Goal: Information Seeking & Learning: Find specific fact

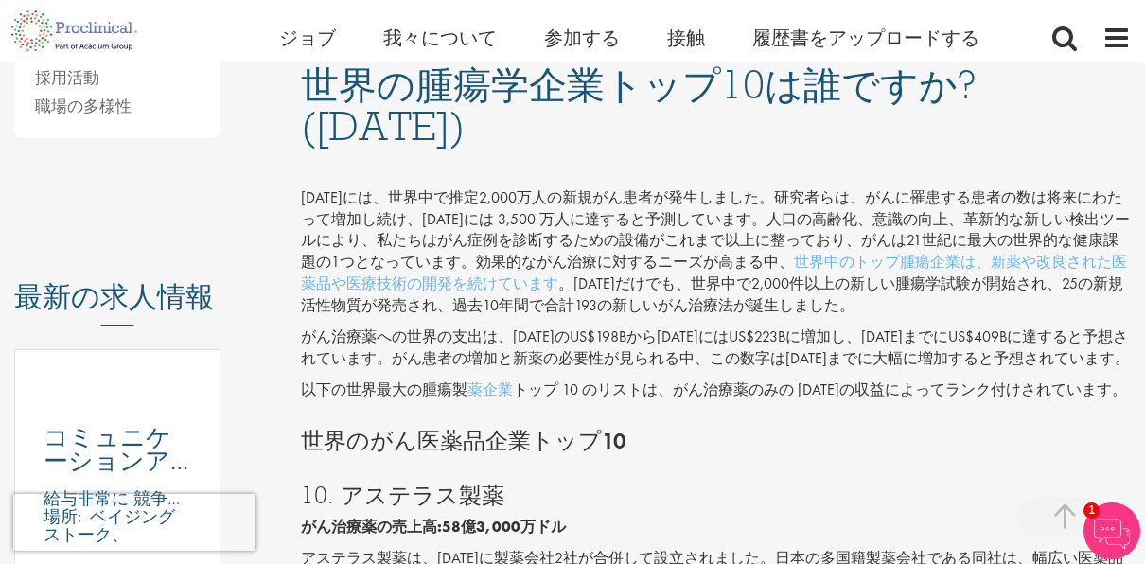
scroll to position [931, 0]
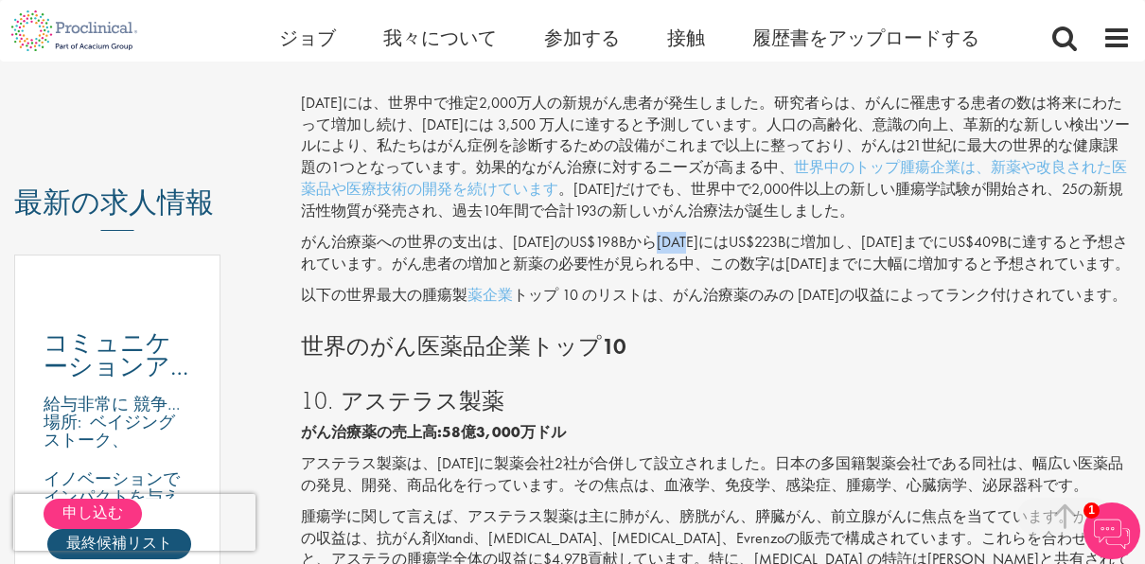
drag, startPoint x: 673, startPoint y: 202, endPoint x: 711, endPoint y: 202, distance: 37.8
click at [711, 232] on p "がん治療薬への世界の支出は、2022年のUS$198Bから2023年にはUS$223Bに増加し、2028年までにUS$409Bに達すると予想されています。がん…" at bounding box center [716, 254] width 831 height 44
drag, startPoint x: 711, startPoint y: 202, endPoint x: 675, endPoint y: 202, distance: 36.0
click at [675, 232] on p "がん治療薬への世界の支出は、2022年のUS$198Bから2023年にはUS$223Bに増加し、2028年までにUS$409Bに達すると予想されています。がん…" at bounding box center [716, 254] width 831 height 44
click at [796, 232] on p "がん治療薬への世界の支出は、2022年のUS$198Bから2023年にはUS$223Bに増加し、2028年までにUS$409Bに達すると予想されています。がん…" at bounding box center [716, 254] width 831 height 44
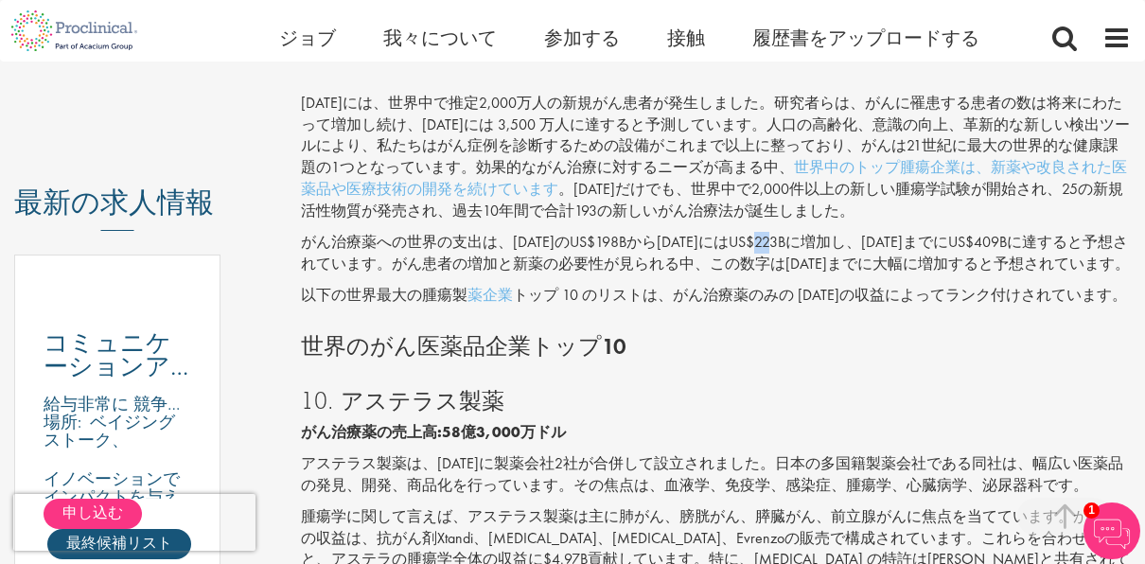
drag, startPoint x: 806, startPoint y: 202, endPoint x: 784, endPoint y: 206, distance: 22.1
click at [784, 232] on p "がん治療薬への世界の支出は、2022年のUS$198Bから2023年にはUS$223Bに増加し、2028年までにUS$409Bに達すると予想されています。がん…" at bounding box center [716, 254] width 831 height 44
click at [779, 232] on p "がん治療薬への世界の支出は、2022年のUS$198Bから2023年にはUS$223Bに増加し、2028年までにUS$409Bに達すると予想されています。がん…" at bounding box center [716, 254] width 831 height 44
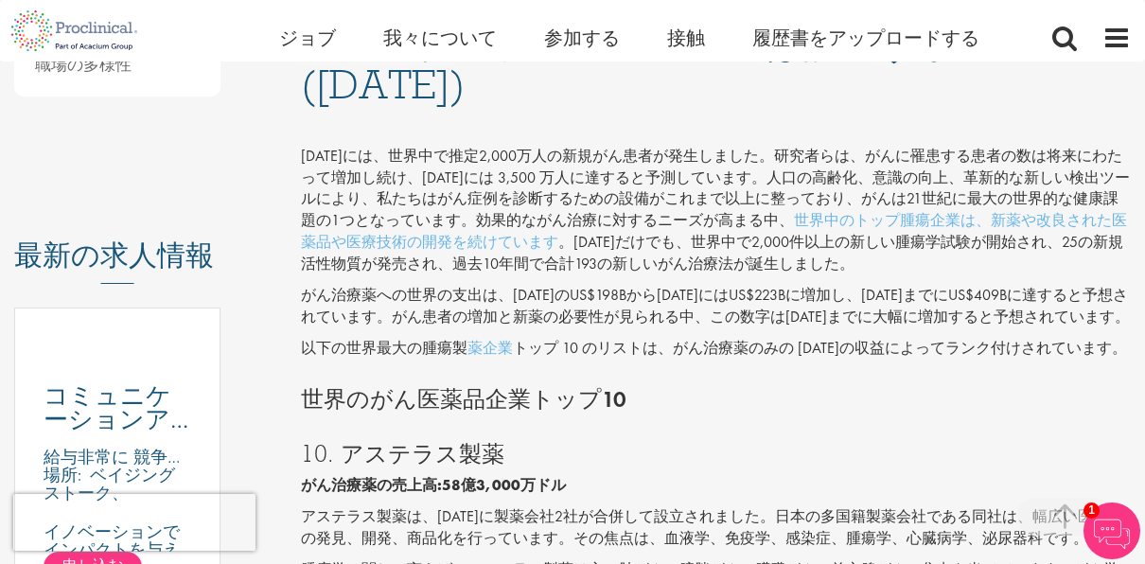
scroll to position [836, 0]
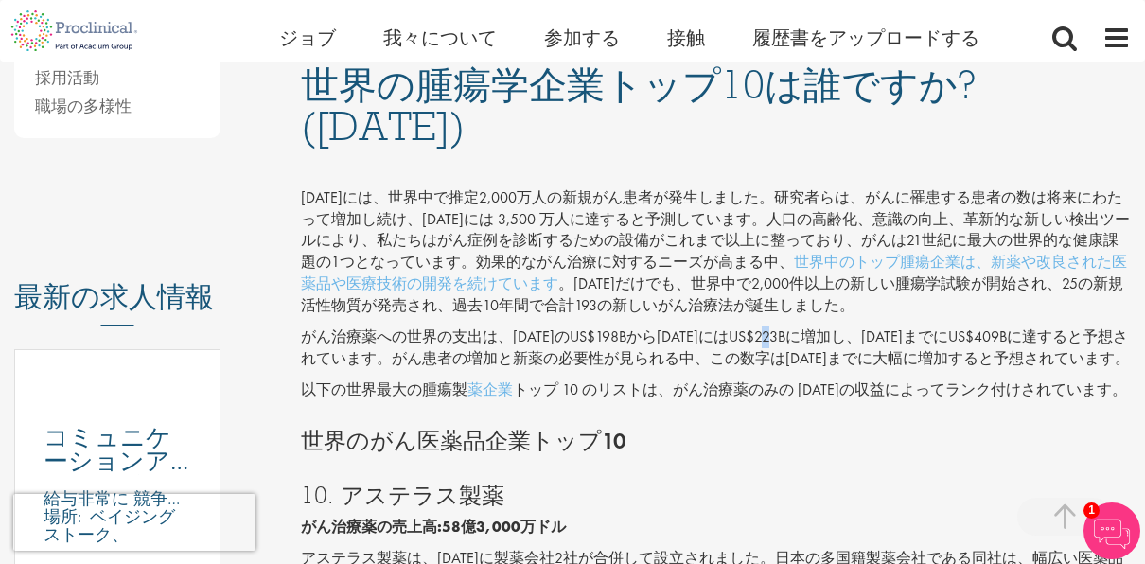
drag, startPoint x: 806, startPoint y: 298, endPoint x: 797, endPoint y: 303, distance: 10.6
click at [797, 326] on p "がん治療薬への世界の支出は、2022年のUS$198Bから2023年にはUS$223Bに増加し、2028年までにUS$409Bに達すると予想されています。がん…" at bounding box center [716, 348] width 831 height 44
drag, startPoint x: 797, startPoint y: 303, endPoint x: 769, endPoint y: 297, distance: 28.0
click at [765, 326] on p "がん治療薬への世界の支出は、2022年のUS$198Bから2023年にはUS$223Bに増加し、2028年までにUS$409Bに達すると予想されています。がん…" at bounding box center [716, 348] width 831 height 44
drag, startPoint x: 765, startPoint y: 294, endPoint x: 790, endPoint y: 295, distance: 24.6
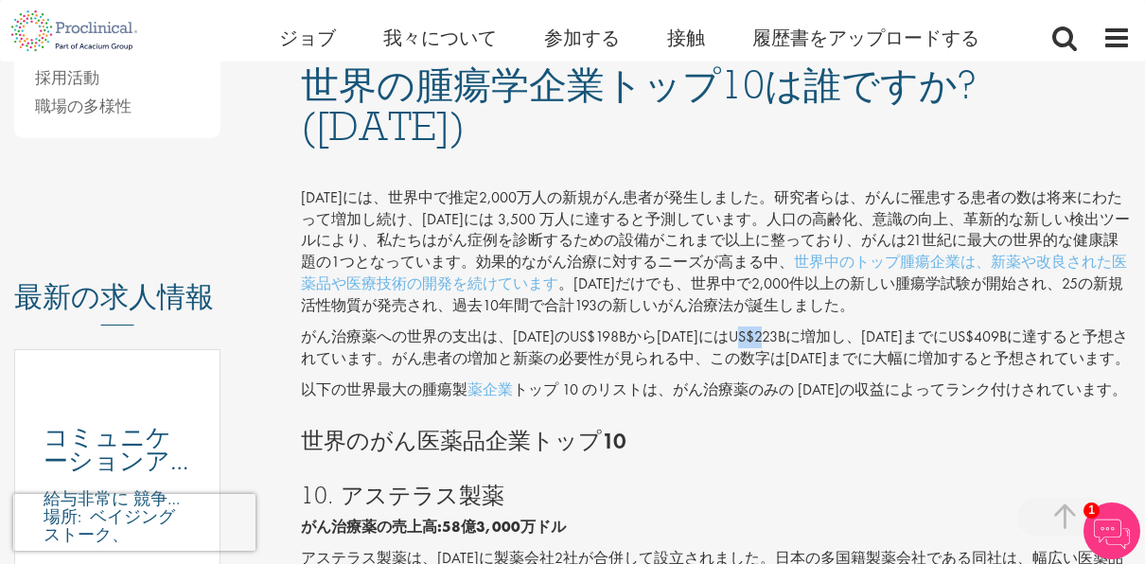
click at [790, 326] on p "がん治療薬への世界の支出は、[DATE]のUS$198Bから[DATE]にはUS$223Bに増加し、[DATE]までにUS$409Bに達すると予想されています…" at bounding box center [716, 348] width 831 height 44
copy p "223"
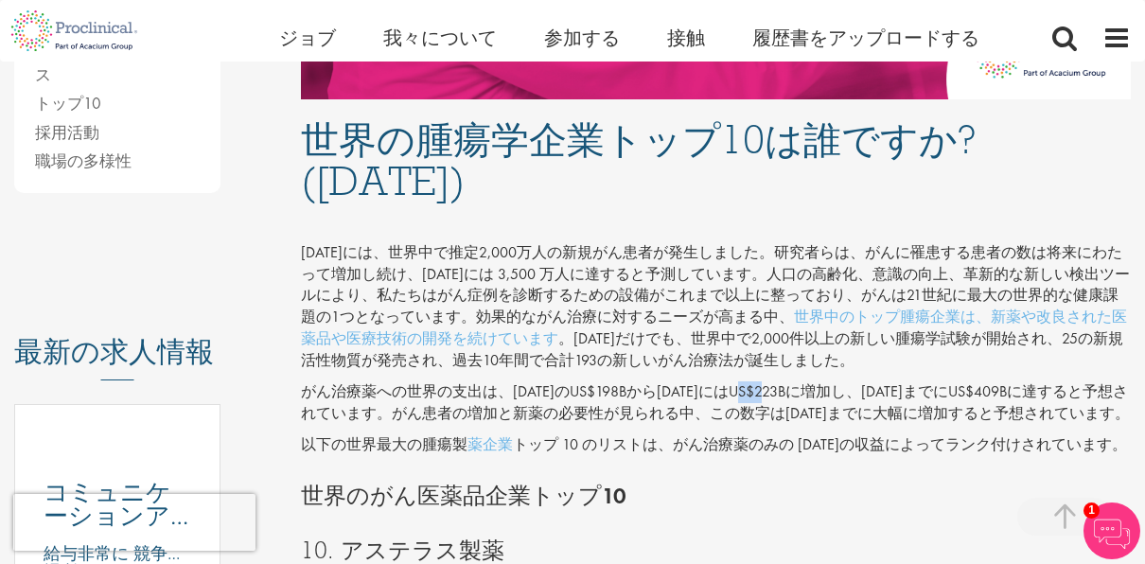
scroll to position [742, 0]
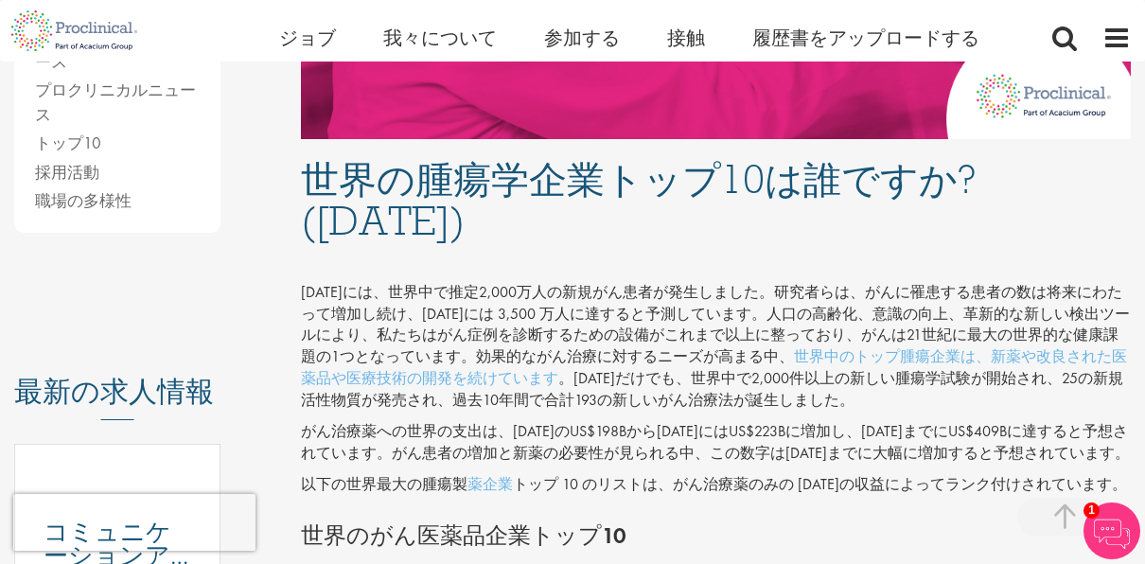
click at [753, 421] on p "がん治療薬への世界の支出は、[DATE]のUS$198Bから[DATE]にはUS$223Bに増加し、[DATE]までにUS$409Bに達すると予想されています…" at bounding box center [716, 443] width 831 height 44
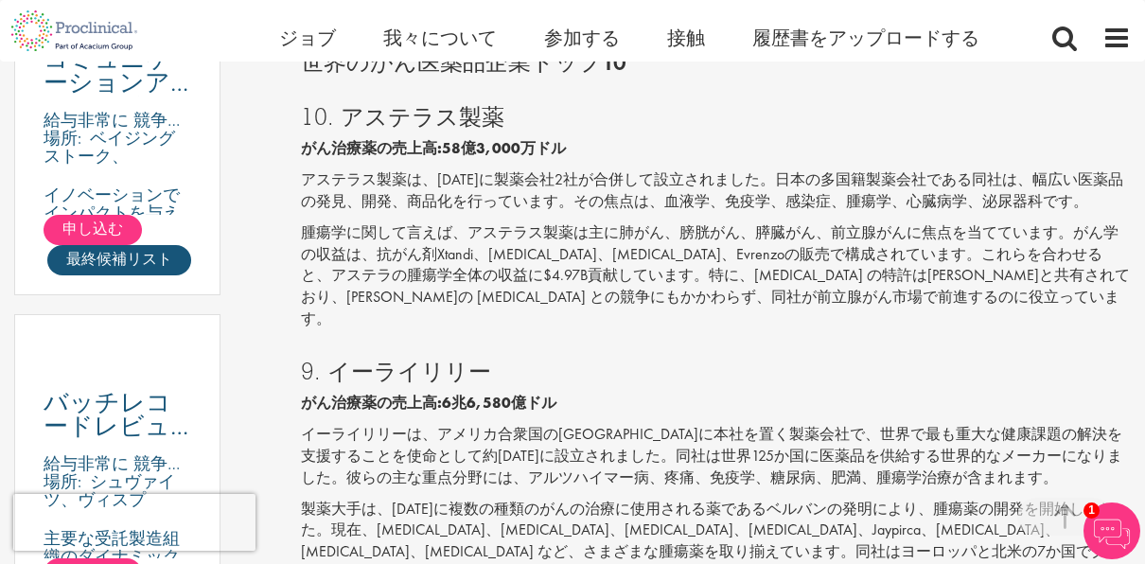
click at [800, 393] on p "がん治療薬の売上高:6兆6,580億ドル" at bounding box center [716, 404] width 831 height 22
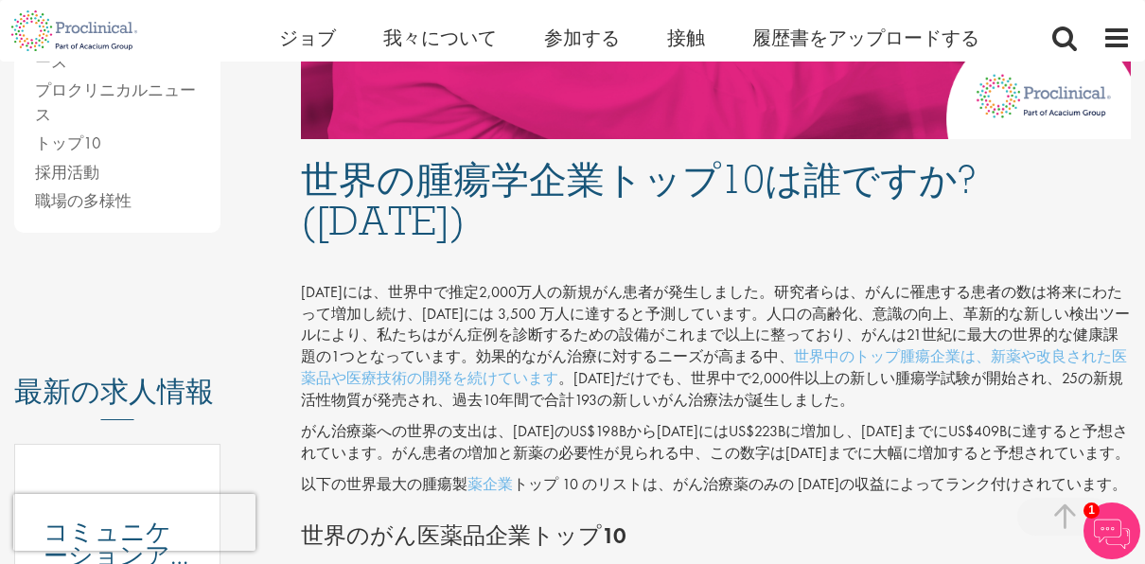
scroll to position [836, 0]
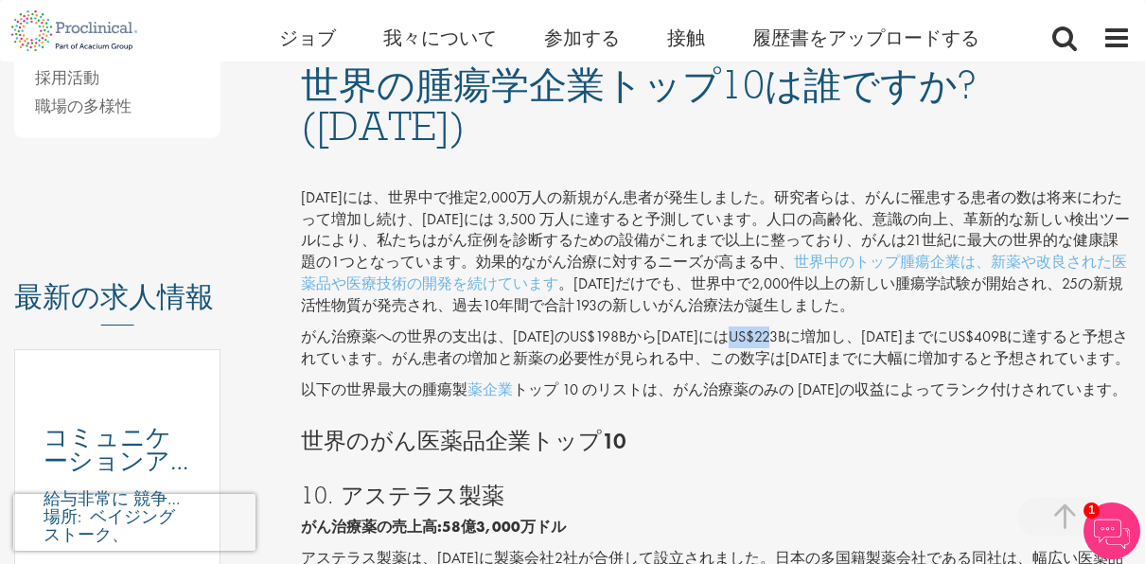
drag, startPoint x: 761, startPoint y: 297, endPoint x: 803, endPoint y: 299, distance: 42.6
click at [803, 326] on p "がん治療薬への世界の支出は、[DATE]のUS$198Bから[DATE]にはUS$223Bに増加し、[DATE]までにUS$409Bに達すると予想されています…" at bounding box center [716, 348] width 831 height 44
drag, startPoint x: 803, startPoint y: 299, endPoint x: 739, endPoint y: 300, distance: 64.3
click at [738, 326] on p "がん治療薬への世界の支出は、[DATE]のUS$198Bから[DATE]にはUS$223Bに増加し、[DATE]までにUS$409Bに達すると予想されています…" at bounding box center [716, 348] width 831 height 44
drag, startPoint x: 742, startPoint y: 297, endPoint x: 805, endPoint y: 297, distance: 63.4
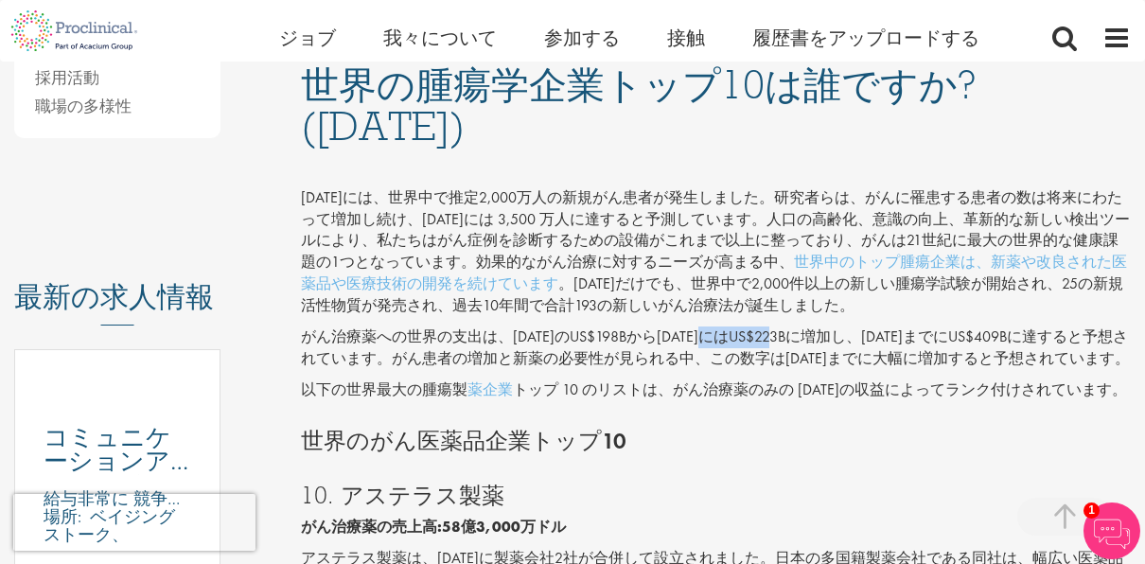
click at [805, 326] on p "がん治療薬への世界の支出は、[DATE]のUS$198Bから[DATE]にはUS$223Bに増加し、[DATE]までにUS$409Bに達すると予想されています…" at bounding box center [716, 348] width 831 height 44
copy p "US$223B"
click at [758, 326] on p "がん治療薬への世界の支出は、[DATE]のUS$198Bから[DATE]にはUS$223Bに増加し、[DATE]までにUS$409Bに達すると予想されています…" at bounding box center [716, 348] width 831 height 44
drag, startPoint x: 745, startPoint y: 297, endPoint x: 793, endPoint y: 297, distance: 48.3
click at [793, 326] on p "がん治療薬への世界の支出は、[DATE]のUS$198Bから[DATE]にはUS$223Bに増加し、[DATE]までにUS$409Bに達すると予想されています…" at bounding box center [716, 348] width 831 height 44
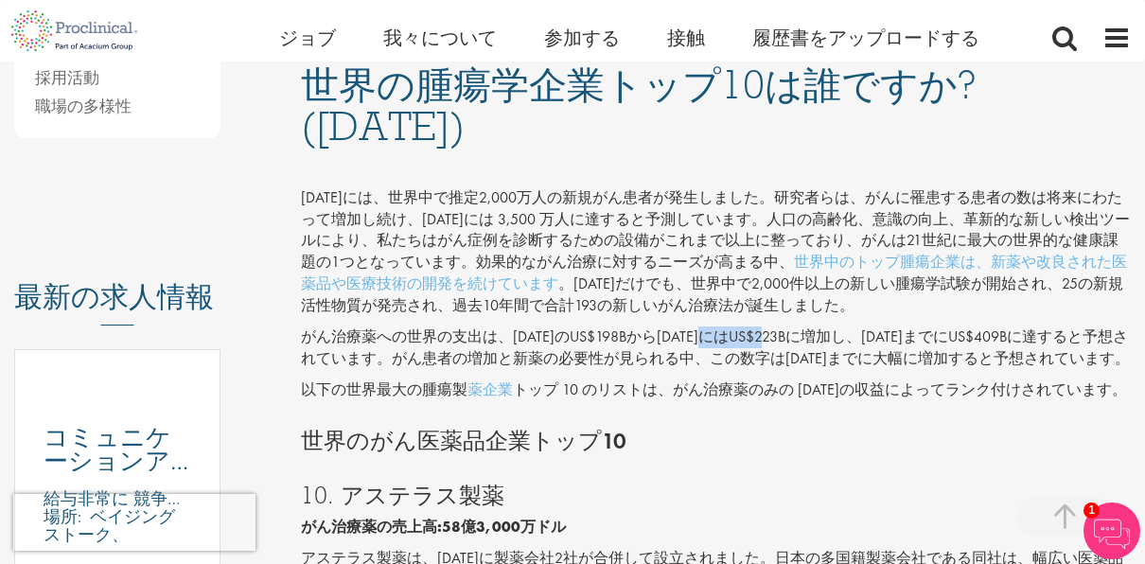
copy p "US$223"
click at [758, 333] on p "がん治療薬への世界の支出は、[DATE]のUS$198Bから[DATE]にはUS$223Bに増加し、[DATE]までにUS$409Bに達すると予想されています…" at bounding box center [716, 348] width 831 height 44
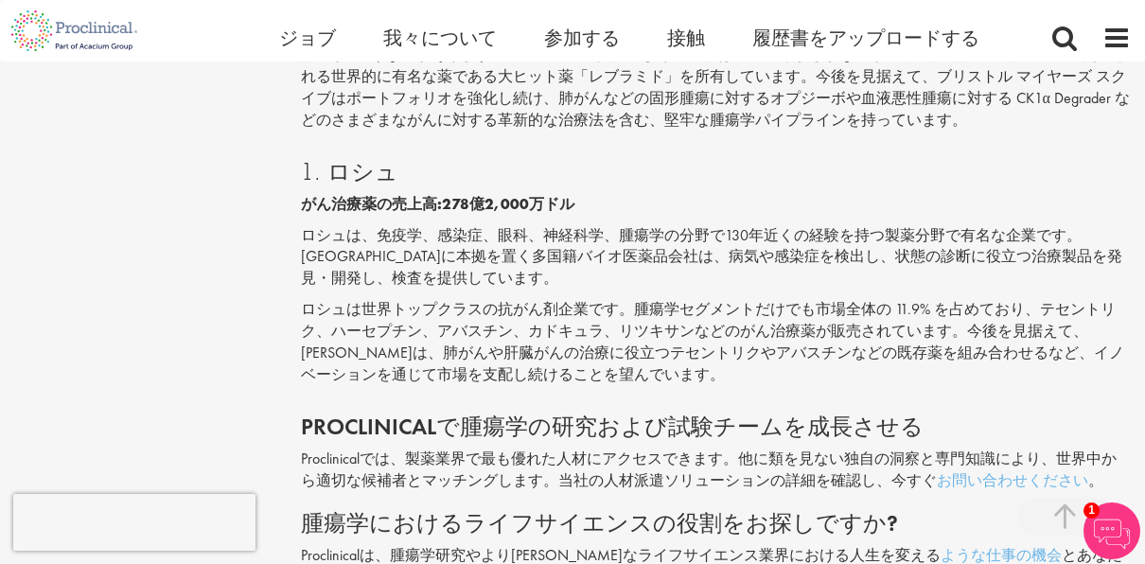
scroll to position [3580, 0]
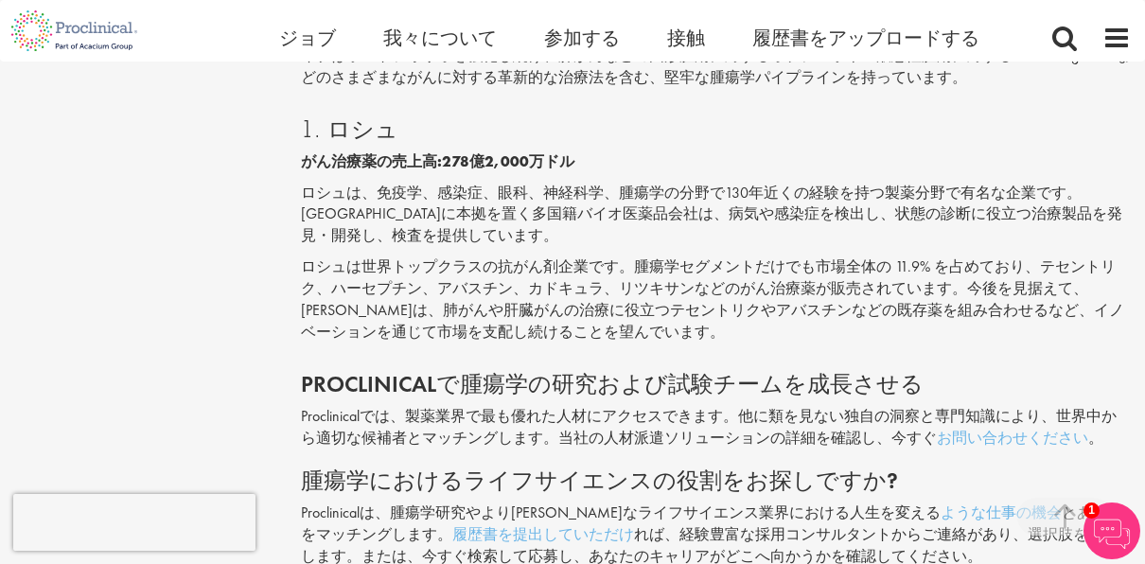
click at [677, 256] on p "ロシュは世界トップクラスの抗がん剤企業です。腫瘍学セグメントだけでも市場全体の 11.9% を占めており、テセントリク、ハーセプチン、アバスチン、カドキュラ、…" at bounding box center [716, 299] width 831 height 86
click at [643, 183] on p "ロシュは、免疫学、感染症、眼科、神経科学、腫瘍学の分野で130年近くの経験を持つ製薬分野で有名な企業です。[GEOGRAPHIC_DATA]に本拠を置く多国籍…" at bounding box center [716, 215] width 831 height 65
drag, startPoint x: 815, startPoint y: 205, endPoint x: 936, endPoint y: 207, distance: 121.1
click at [936, 256] on p "ロシュは世界トップクラスの抗がん剤企業です。腫瘍学セグメントだけでも市場全体の 11.9% を占めており、テセントリク、ハーセプチン、アバスチン、カドキュラ、…" at bounding box center [716, 299] width 831 height 86
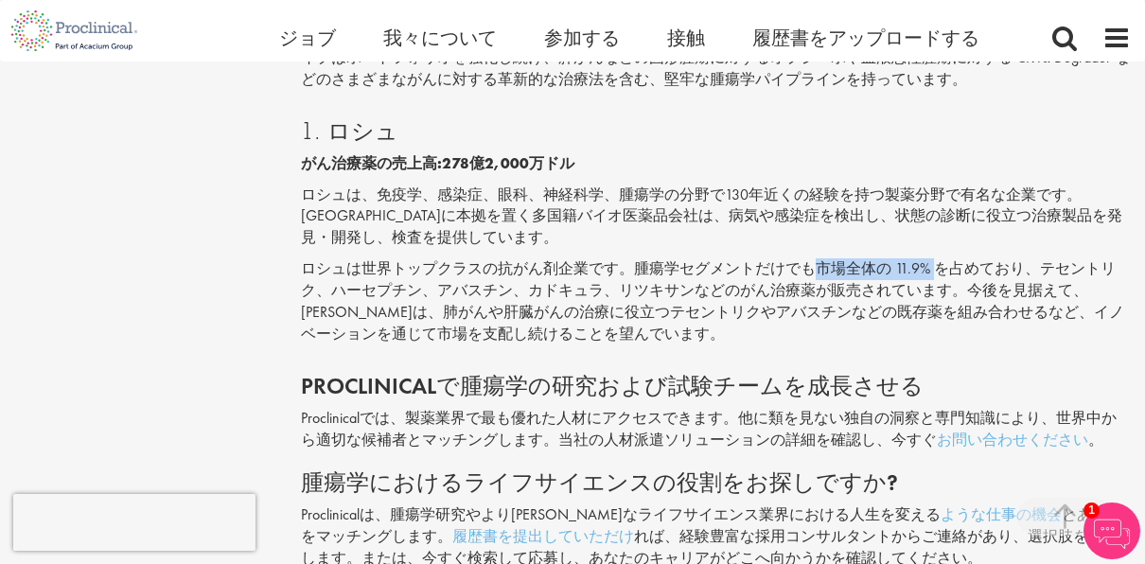
scroll to position [3486, 0]
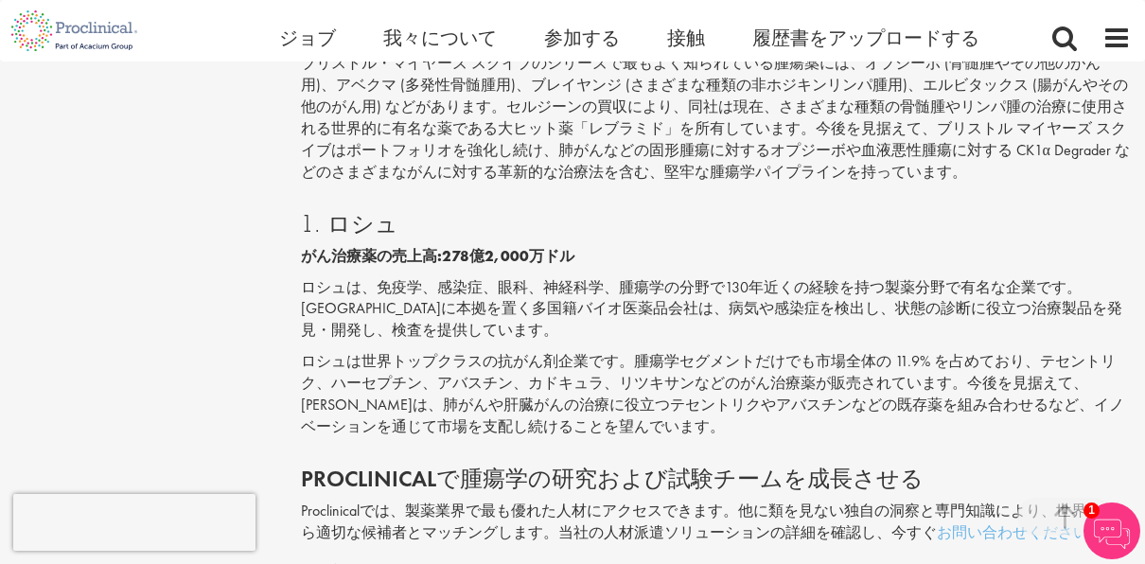
click at [683, 210] on div "1. ロシュ がん治療薬の売上高:278億2,000万ドル ロシュは、免疫学、感染症、眼科、神経科学、腫瘍学の分野で130年近くの経験を持つ製薬分野で有名な企…" at bounding box center [716, 319] width 859 height 255
click at [493, 277] on p "ロシュは、免疫学、感染症、眼科、神経科学、腫瘍学の分野で130年近くの経験を持つ製薬分野で有名な企業です。[GEOGRAPHIC_DATA]に本拠を置く多国籍…" at bounding box center [716, 309] width 831 height 65
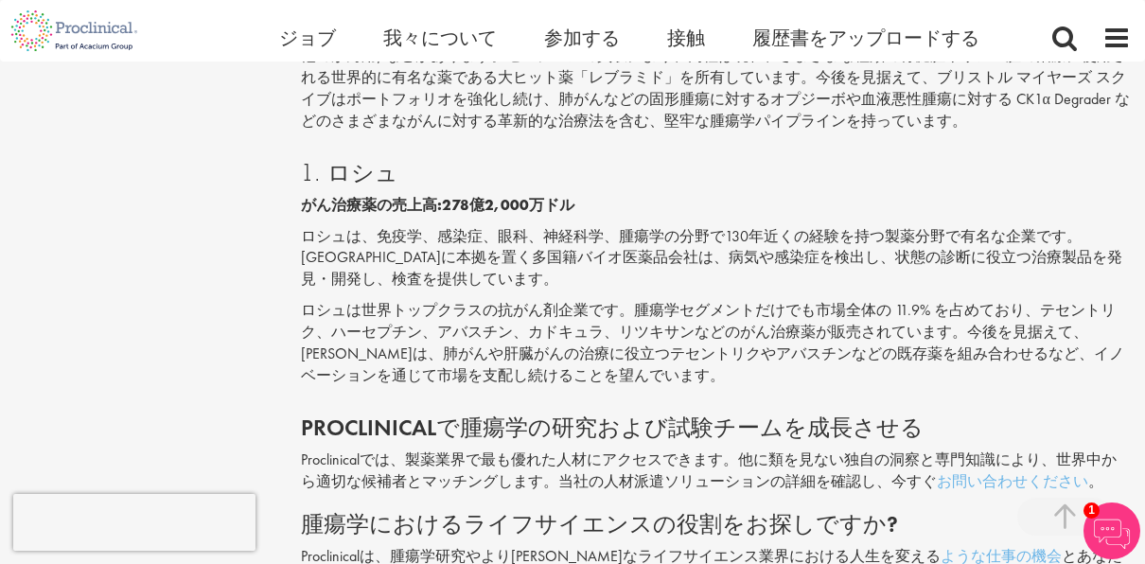
scroll to position [3580, 0]
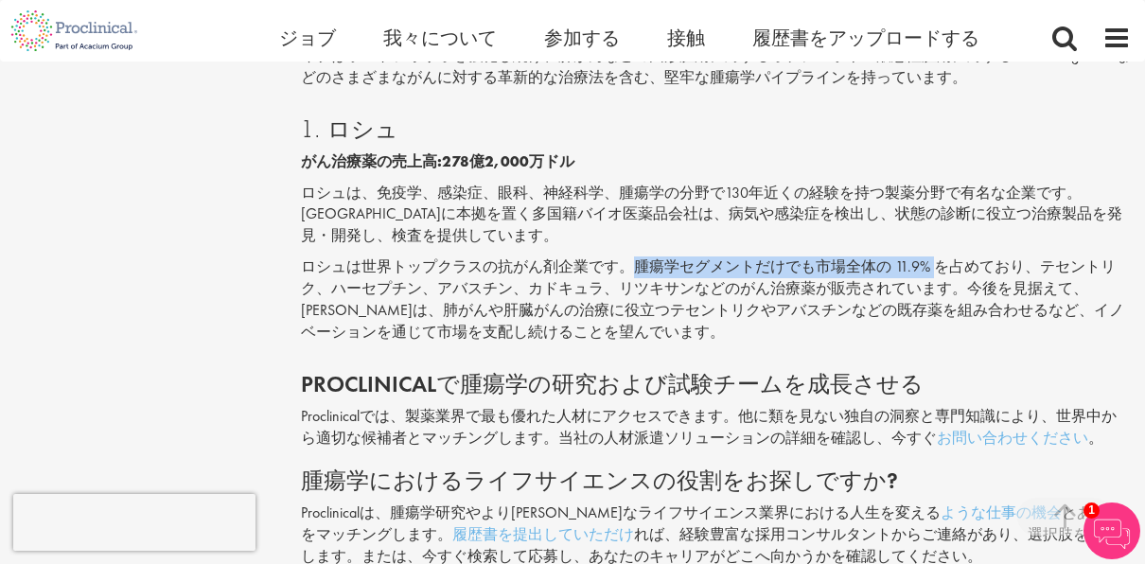
drag, startPoint x: 633, startPoint y: 207, endPoint x: 938, endPoint y: 209, distance: 304.7
click at [938, 256] on p "ロシュは世界トップクラスの抗がん剤企業です。腫瘍学セグメントだけでも市場全体の 11.9% を占めており、テセントリク、ハーセプチン、アバスチン、カドキュラ、…" at bounding box center [716, 299] width 831 height 86
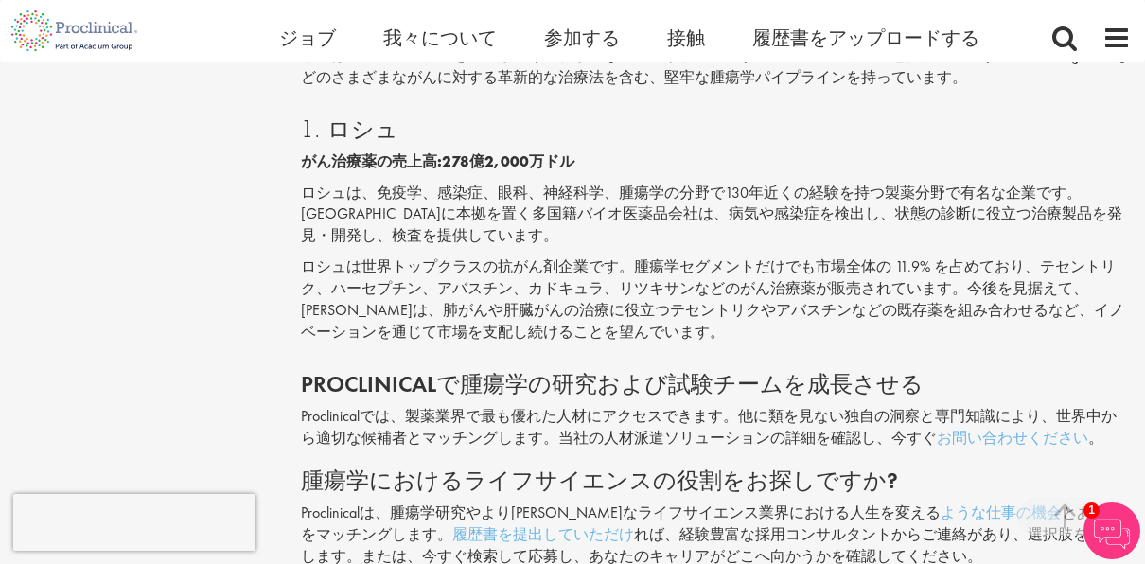
drag, startPoint x: 938, startPoint y: 209, endPoint x: 1042, endPoint y: 211, distance: 104.1
click at [1042, 256] on p "ロシュは世界トップクラスの抗がん剤企業です。腫瘍学セグメントだけでも市場全体の 11.9% を占めており、テセントリク、ハーセプチン、アバスチン、カドキュラ、…" at bounding box center [716, 299] width 831 height 86
click at [660, 183] on p "ロシュは、免疫学、感染症、眼科、神経科学、腫瘍学の分野で130年近くの経験を持つ製薬分野で有名な企業です。[GEOGRAPHIC_DATA]に本拠を置く多国籍…" at bounding box center [716, 215] width 831 height 65
click at [793, 256] on p "ロシュは世界トップクラスの抗がん剤企業です。腫瘍学セグメントだけでも市場全体の 11.9% を占めており、テセントリク、ハーセプチン、アバスチン、カドキュラ、…" at bounding box center [716, 299] width 831 height 86
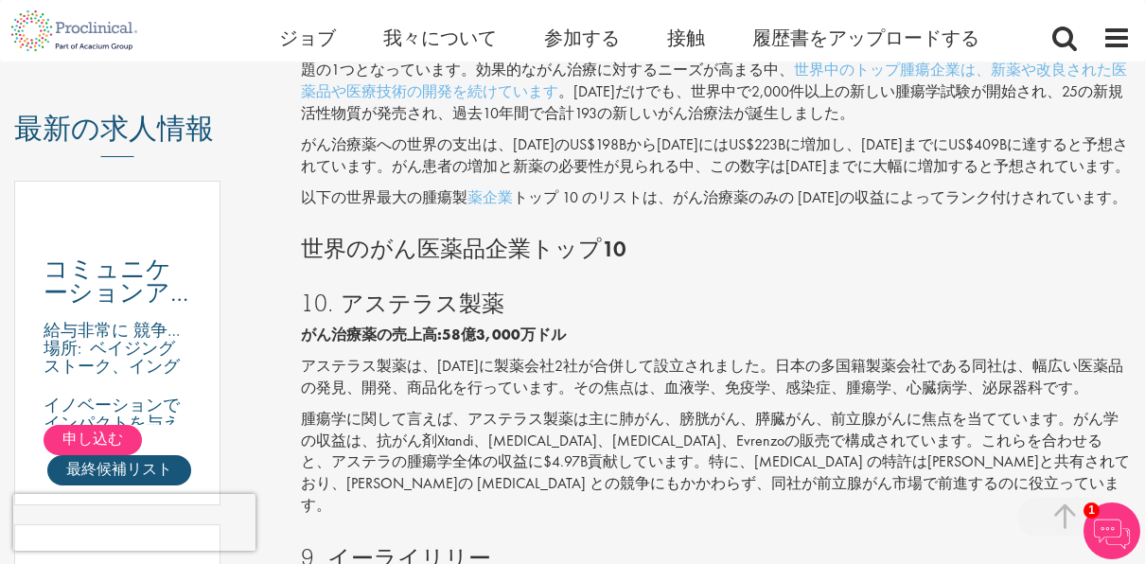
scroll to position [1043, 0]
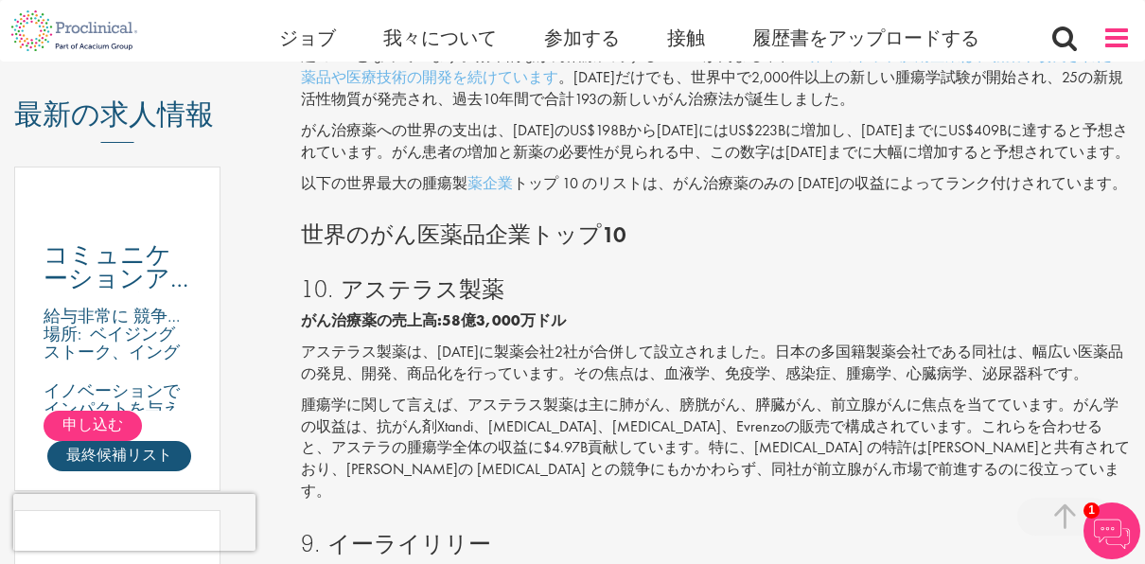
click at [1106, 40] on span at bounding box center [1116, 38] width 28 height 28
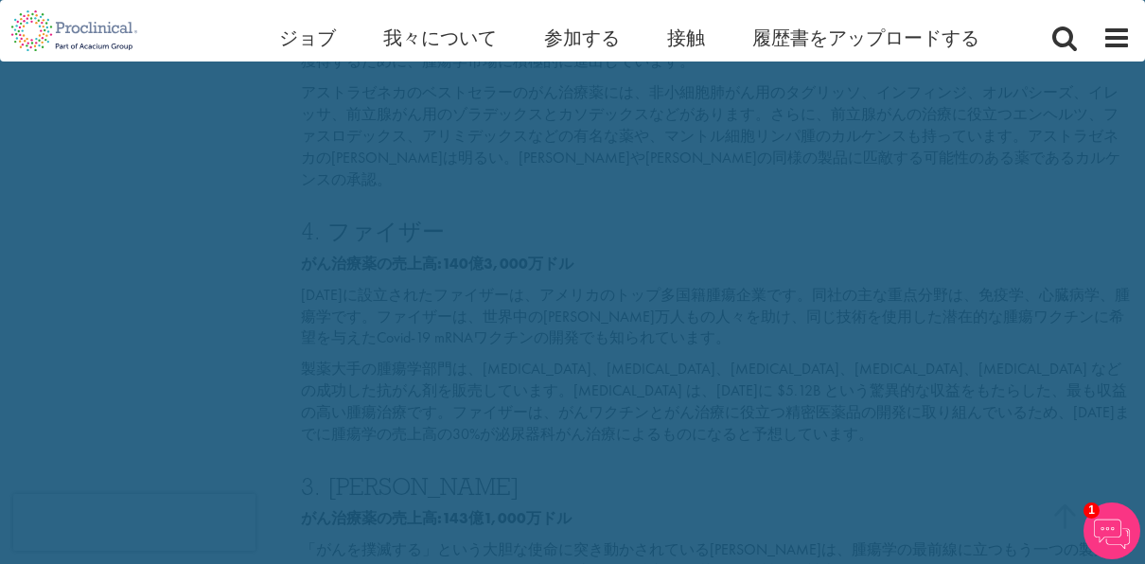
scroll to position [2665, 0]
click at [323, 317] on div "閉める Home Jobs About us Join us Contact Upload CV プロクリニカルスタッフの配置 プロクリニカルコンサルティング…" at bounding box center [572, 431] width 1145 height 6192
click at [472, 263] on div "閉める Home Jobs About us Join us Contact Upload CV プロクリニカルスタッフの配置 プロクリニカルコンサルティング…" at bounding box center [572, 431] width 1145 height 6192
drag, startPoint x: 234, startPoint y: 179, endPoint x: 250, endPoint y: 167, distance: 20.2
click at [235, 172] on div "閉める Home Jobs About us Join us Contact Upload CV プロクリニカルスタッフの配置 プロクリニカルコンサルティング…" at bounding box center [572, 431] width 1145 height 6192
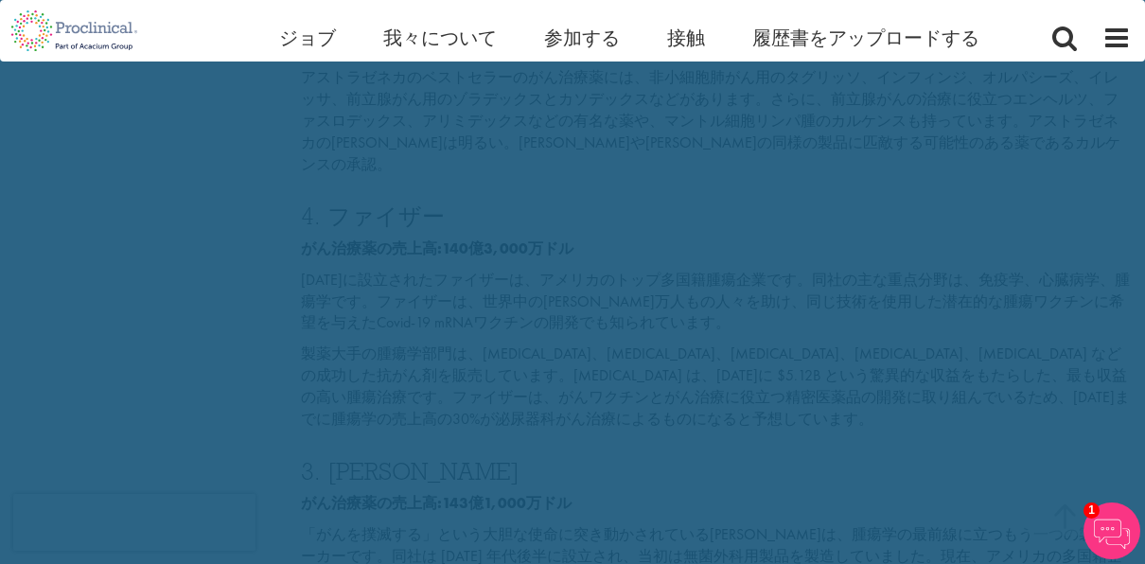
drag, startPoint x: 250, startPoint y: 167, endPoint x: 255, endPoint y: 144, distance: 23.2
click at [246, 159] on div "閉める Home Jobs About us Join us Contact Upload CV プロクリニカルスタッフの配置 プロクリニカルコンサルティング…" at bounding box center [572, 431] width 1145 height 6192
click at [310, 45] on span "ジョブ" at bounding box center [307, 38] width 57 height 25
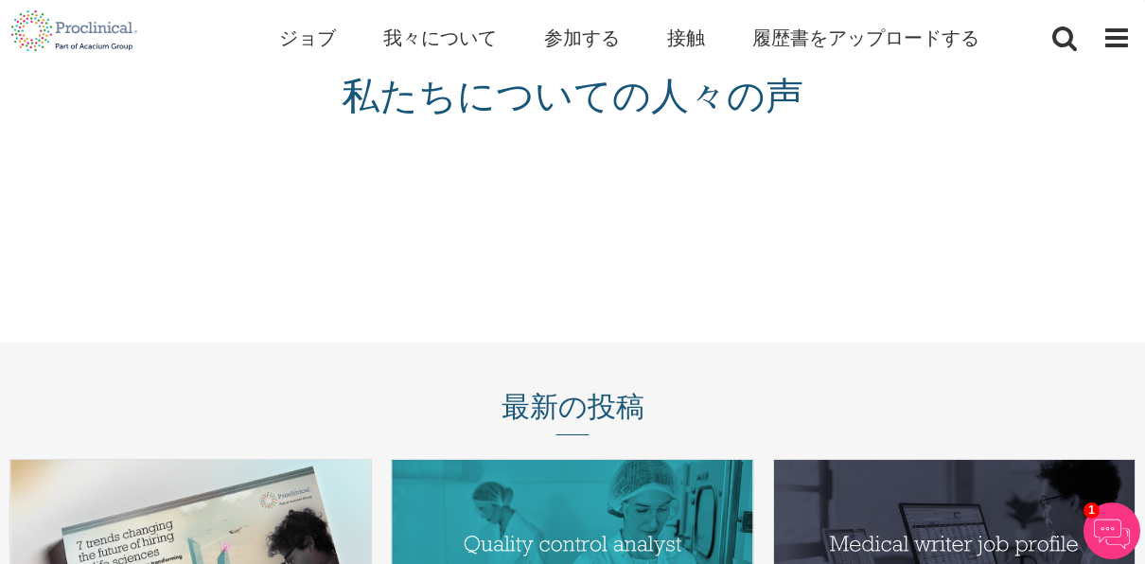
scroll to position [1803, 0]
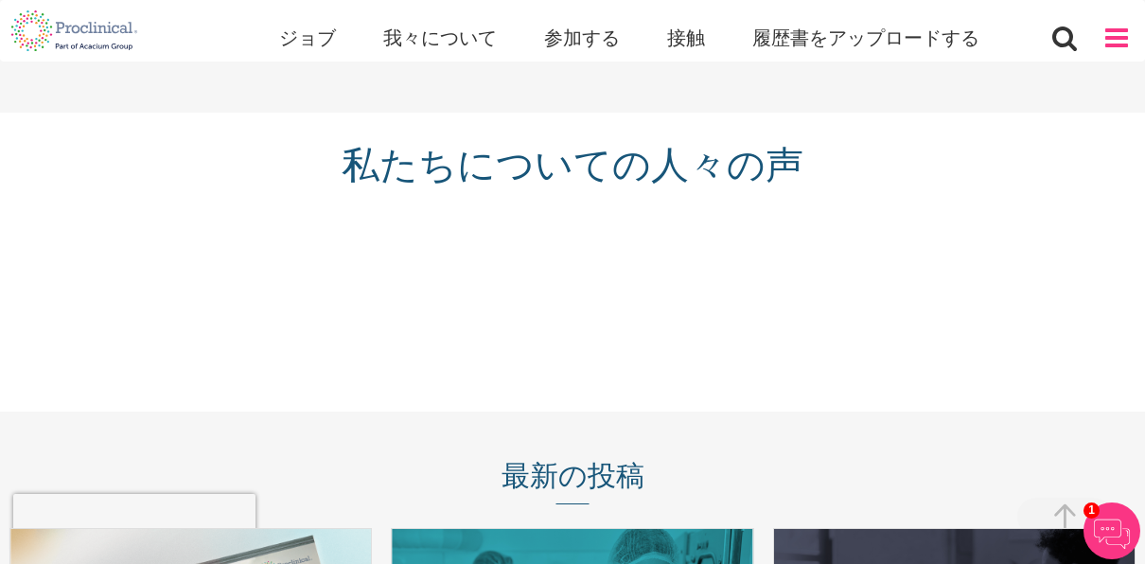
click at [1129, 32] on span at bounding box center [1116, 38] width 28 height 28
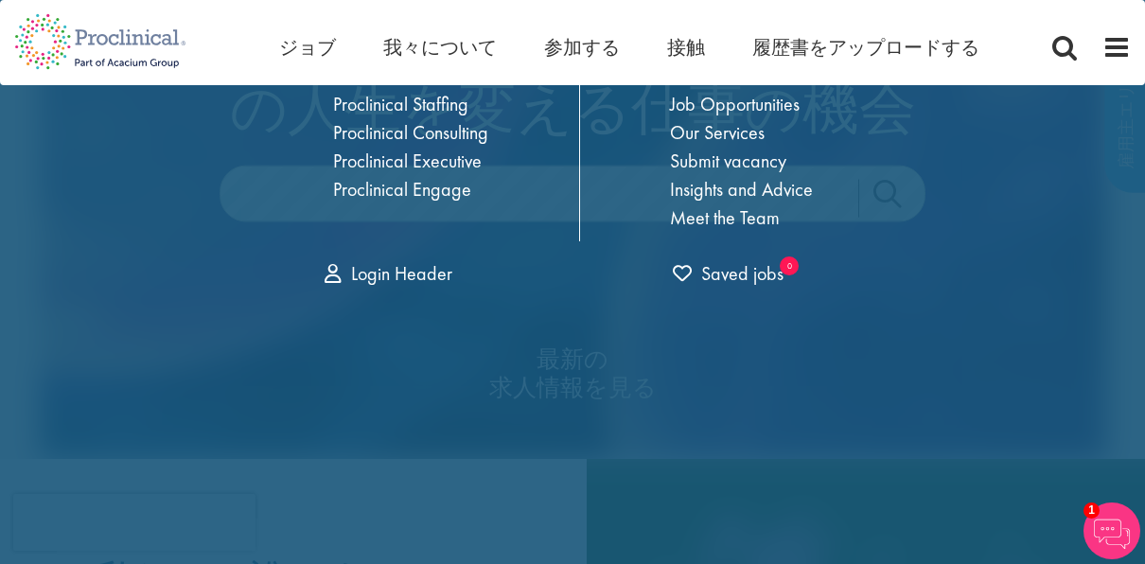
scroll to position [0, 0]
